Goal: Information Seeking & Learning: Learn about a topic

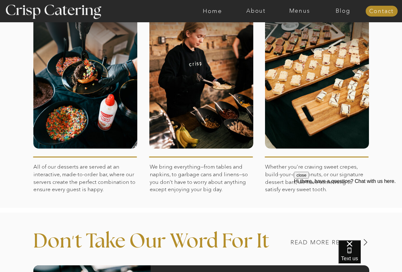
scroll to position [318, 0]
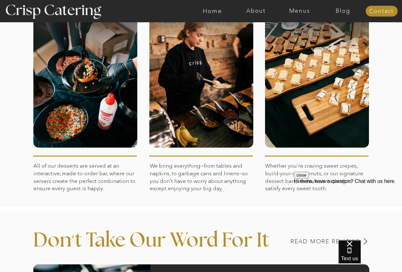
click at [309, 92] on div at bounding box center [317, 72] width 104 height 150
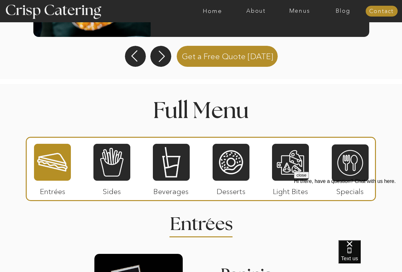
scroll to position [700, 0]
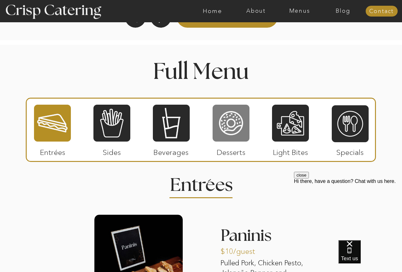
click at [240, 126] on div at bounding box center [231, 123] width 37 height 38
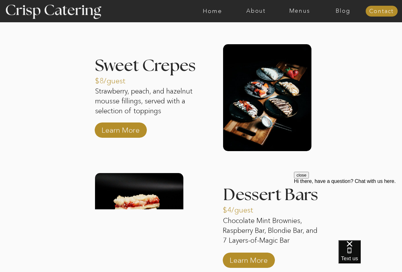
scroll to position [1018, 0]
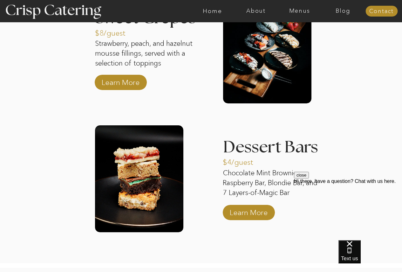
scroll to position [1081, 0]
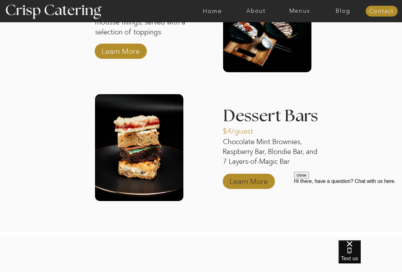
click at [249, 185] on p "Learn More" at bounding box center [249, 179] width 42 height 18
